Goal: Navigation & Orientation: Find specific page/section

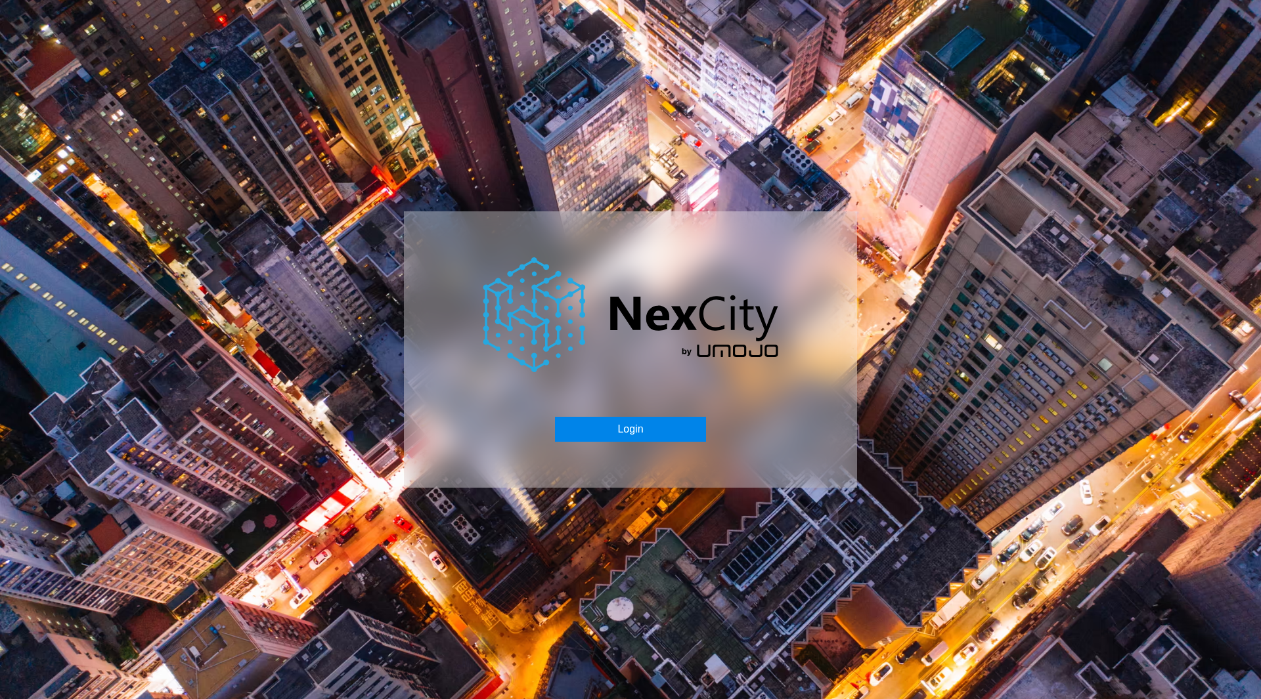
click at [646, 435] on button "Login" at bounding box center [630, 429] width 150 height 25
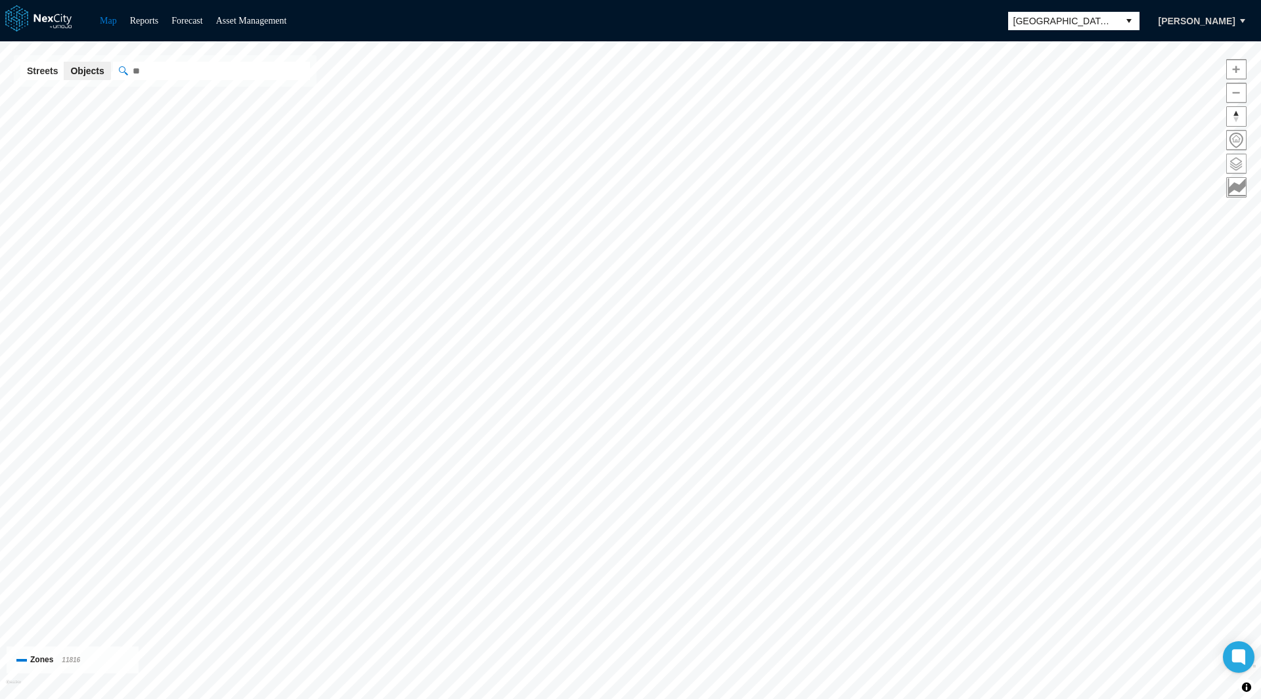
click at [1235, 156] on span at bounding box center [1236, 163] width 19 height 19
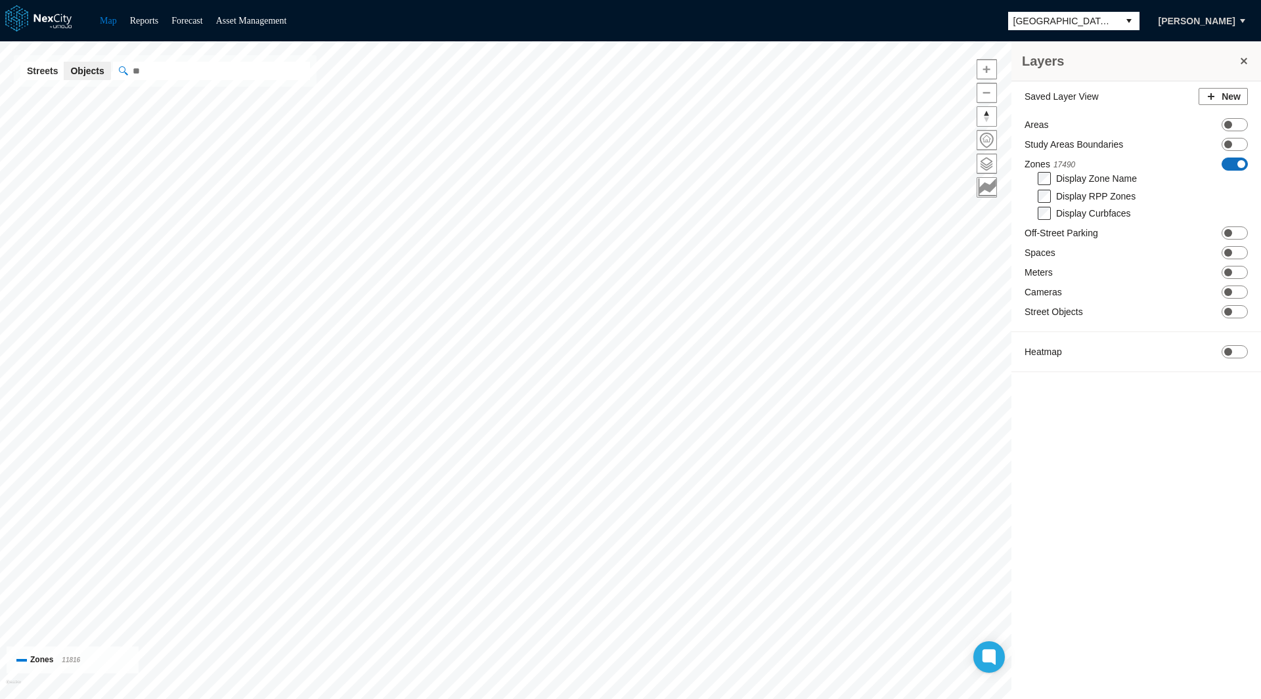
click at [1236, 160] on span "ON OFF" at bounding box center [1235, 164] width 26 height 13
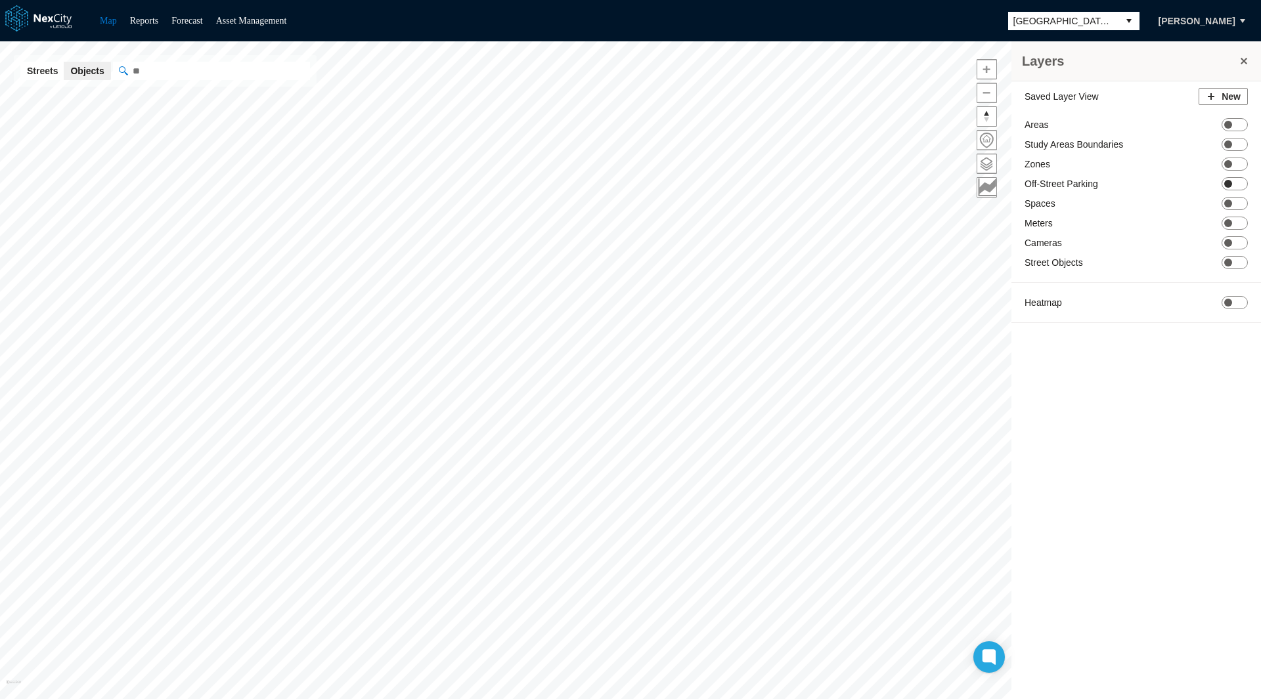
click at [1233, 179] on span "ON OFF" at bounding box center [1235, 183] width 26 height 13
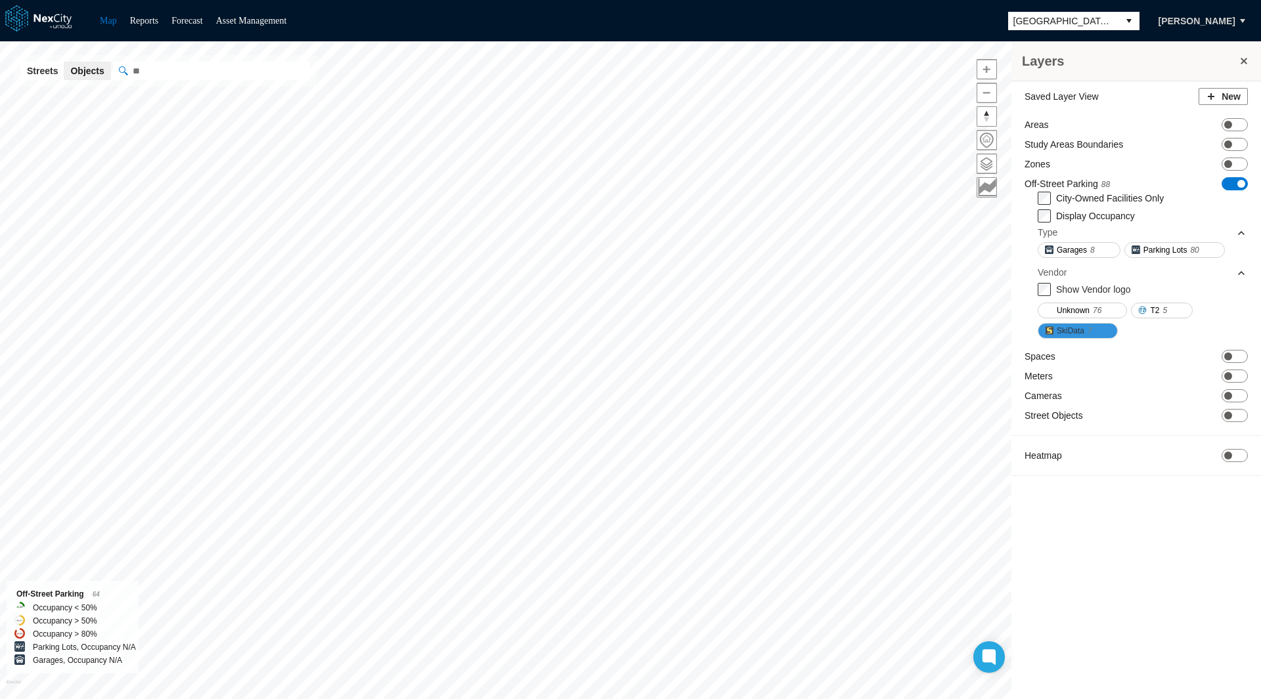
click at [1068, 329] on span "SkiData" at bounding box center [1071, 330] width 28 height 13
